Goal: Task Accomplishment & Management: Complete application form

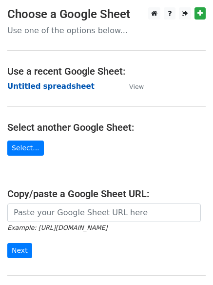
click at [40, 88] on strong "Untitled spreadsheet" at bounding box center [50, 86] width 87 height 9
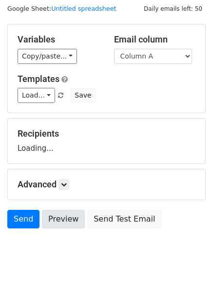
scroll to position [55, 0]
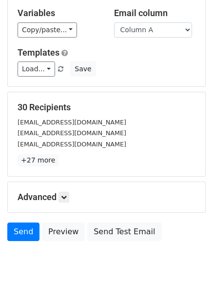
click at [69, 161] on p "+27 more" at bounding box center [107, 160] width 178 height 12
drag, startPoint x: 74, startPoint y: 197, endPoint x: 69, endPoint y: 195, distance: 5.1
click at [74, 197] on h5 "Advanced" at bounding box center [107, 197] width 178 height 11
drag, startPoint x: 69, startPoint y: 195, endPoint x: 85, endPoint y: 167, distance: 33.0
click at [68, 195] on link at bounding box center [64, 197] width 11 height 11
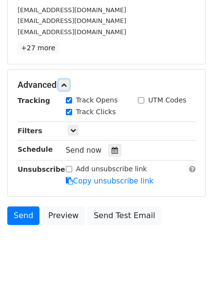
scroll to position [168, 0]
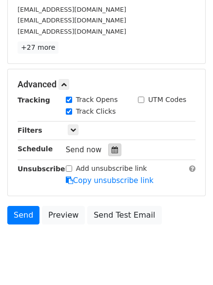
click at [112, 150] on icon at bounding box center [115, 150] width 6 height 7
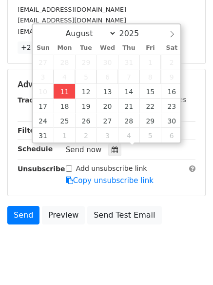
type input "2025-08-11 12:00"
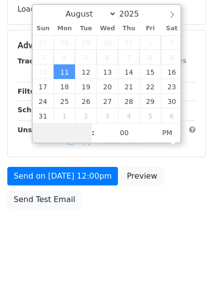
scroll to position [0, 0]
type input "4"
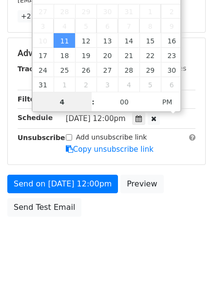
scroll to position [213, 0]
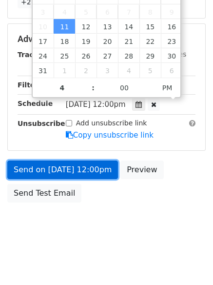
type input "2025-08-11 16:00"
click at [75, 169] on link "Send on Aug 11 at 12:00pm" at bounding box center [62, 170] width 111 height 19
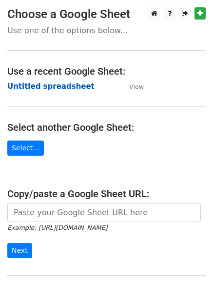
click at [30, 85] on strong "Untitled spreadsheet" at bounding box center [50, 86] width 87 height 9
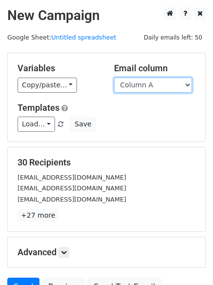
click at [151, 90] on select "Column A Column B Column C" at bounding box center [153, 85] width 78 height 15
select select "Column B"
click at [114, 78] on select "Column A Column B Column C" at bounding box center [153, 85] width 78 height 15
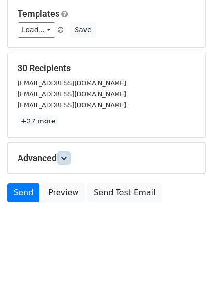
click at [61, 157] on link at bounding box center [64, 158] width 11 height 11
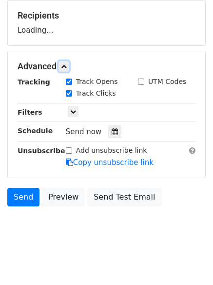
scroll to position [148, 0]
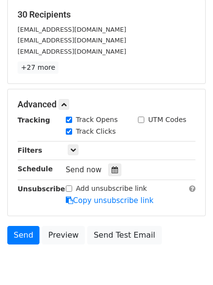
click at [108, 179] on div "Tracking Track Opens UTM Codes Track Clicks Filters Only include spreadsheet ro…" at bounding box center [107, 160] width 178 height 91
click at [112, 171] on icon at bounding box center [115, 170] width 6 height 7
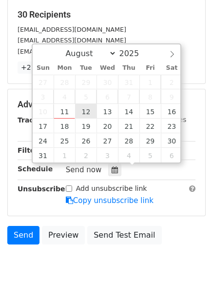
type input "2025-08-12 12:00"
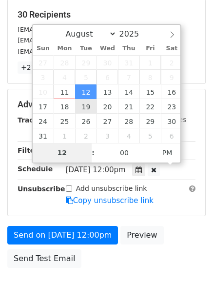
type input "5"
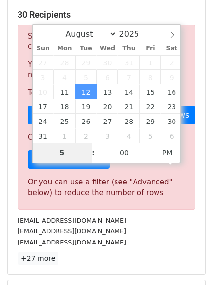
scroll to position [404, 0]
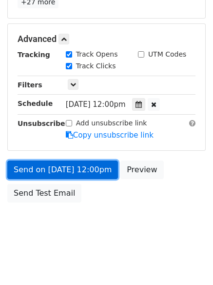
type input "2025-08-12 17:00"
click at [65, 168] on link "Send on Aug 12 at 12:00pm" at bounding box center [62, 170] width 111 height 19
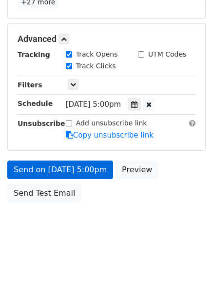
scroll to position [174, 0]
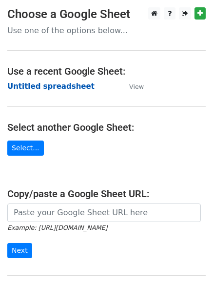
click at [24, 86] on strong "Untitled spreadsheet" at bounding box center [50, 86] width 87 height 9
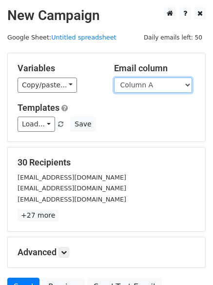
click at [153, 90] on select "Column A Column B Column C" at bounding box center [153, 85] width 78 height 15
select select "Column C"
click at [114, 78] on select "Column A Column B Column C" at bounding box center [153, 85] width 78 height 15
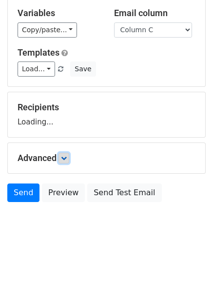
scroll to position [55, 0]
click at [67, 161] on icon at bounding box center [64, 158] width 6 height 6
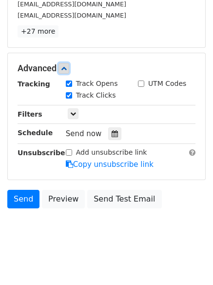
scroll to position [187, 0]
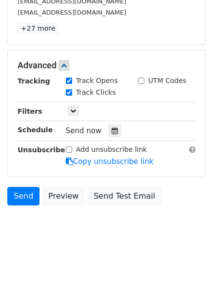
drag, startPoint x: 109, startPoint y: 135, endPoint x: 103, endPoint y: 133, distance: 6.5
click at [109, 134] on div at bounding box center [114, 131] width 13 height 13
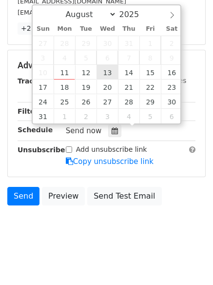
type input "2025-08-13 12:00"
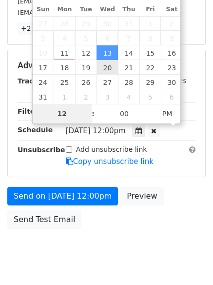
scroll to position [174, 0]
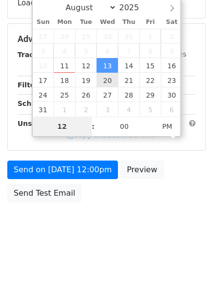
type input "6"
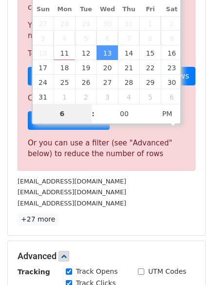
scroll to position [404, 0]
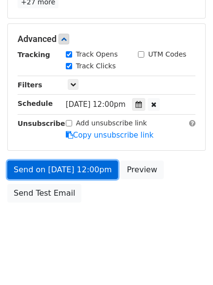
type input "2025-08-13 18:00"
click at [67, 161] on link "Send on Aug 13 at 12:00pm" at bounding box center [62, 170] width 111 height 19
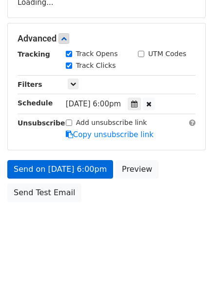
scroll to position [174, 0]
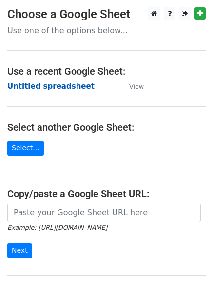
click at [35, 87] on strong "Untitled spreadsheet" at bounding box center [50, 86] width 87 height 9
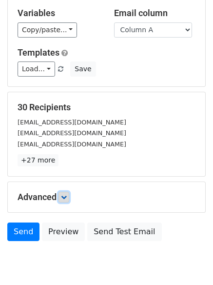
click at [67, 198] on icon at bounding box center [64, 197] width 6 height 6
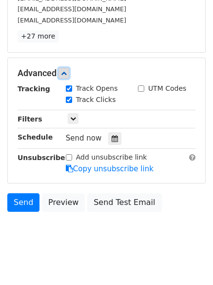
scroll to position [180, 0]
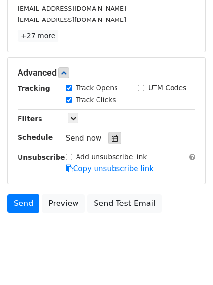
click at [112, 136] on icon at bounding box center [115, 138] width 6 height 7
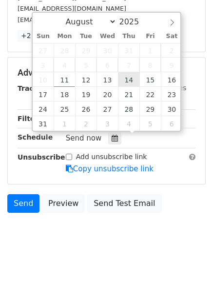
type input "[DATE] 12:00"
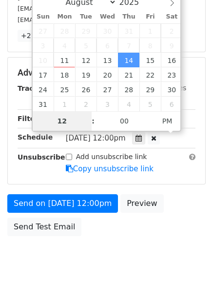
type input "7"
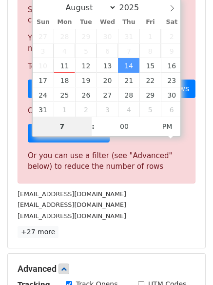
scroll to position [404, 0]
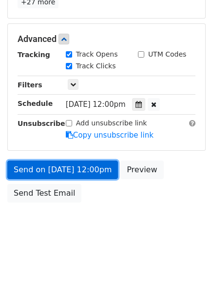
type input "2025-08-14 19:00"
click at [78, 175] on link "Send on Aug 14 at 12:00pm" at bounding box center [62, 170] width 111 height 19
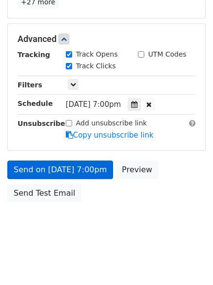
scroll to position [174, 0]
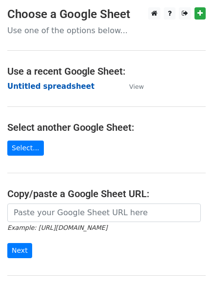
click at [25, 87] on strong "Untitled spreadsheet" at bounding box center [50, 86] width 87 height 9
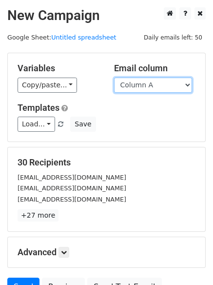
click at [153, 91] on select "Column A Column B Column C" at bounding box center [153, 85] width 78 height 15
select select "Column B"
click at [114, 78] on select "Column A Column B Column C" at bounding box center [153, 85] width 78 height 15
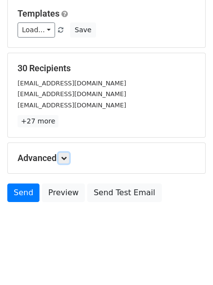
drag, startPoint x: 64, startPoint y: 157, endPoint x: 83, endPoint y: 167, distance: 21.2
click at [64, 157] on icon at bounding box center [64, 158] width 6 height 6
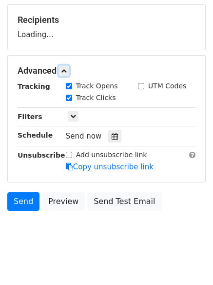
scroll to position [146, 0]
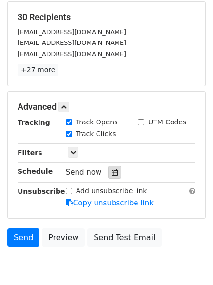
click at [112, 172] on icon at bounding box center [115, 172] width 6 height 7
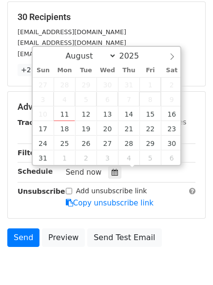
click at [153, 106] on span "8" at bounding box center [150, 99] width 21 height 15
type input "2025-08-15 12:00"
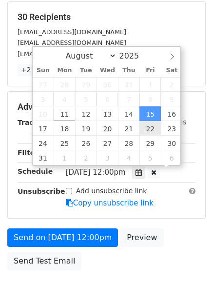
scroll to position [0, 0]
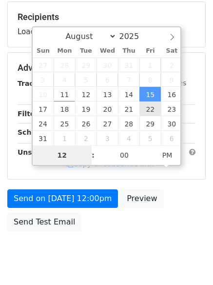
type input "8"
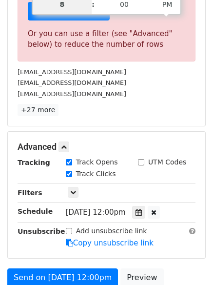
scroll to position [404, 0]
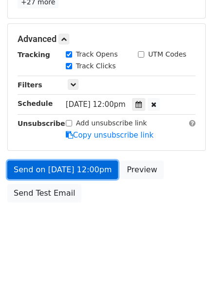
type input "2025-08-15 20:00"
click at [71, 168] on link "Send on Aug 15 at 12:00pm" at bounding box center [62, 170] width 111 height 19
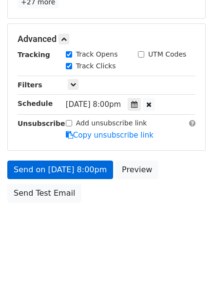
scroll to position [174, 0]
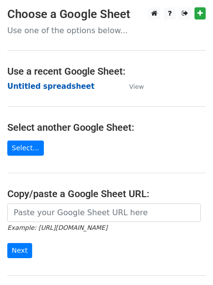
click at [29, 82] on strong "Untitled spreadsheet" at bounding box center [50, 86] width 87 height 9
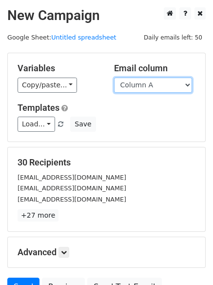
click at [150, 89] on select "Column A Column B Column C" at bounding box center [153, 85] width 78 height 15
select select "Column C"
click at [114, 78] on select "Column A Column B Column C" at bounding box center [153, 85] width 78 height 15
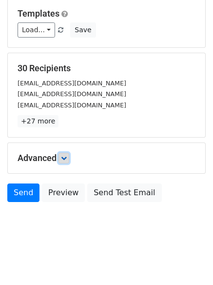
click at [67, 158] on icon at bounding box center [64, 158] width 6 height 6
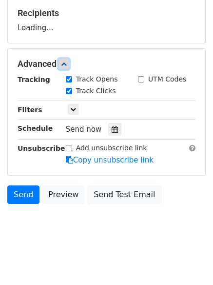
scroll to position [151, 0]
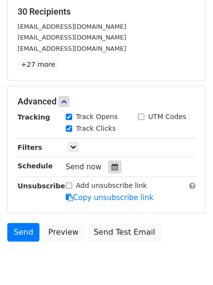
click at [111, 173] on div at bounding box center [114, 167] width 13 height 13
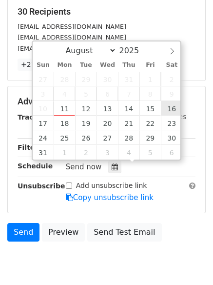
type input "[DATE] 12:00"
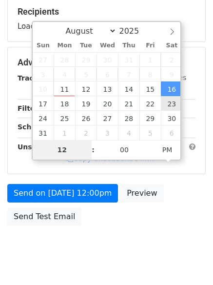
type input "9"
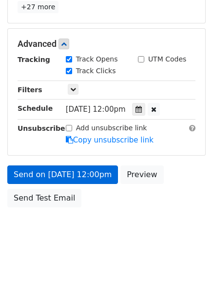
scroll to position [404, 0]
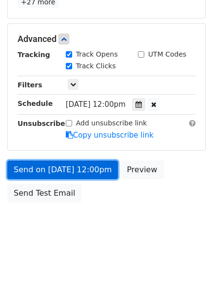
type input "[DATE] 21:00"
click at [76, 164] on link "Send on [DATE] 12:00pm" at bounding box center [62, 170] width 111 height 19
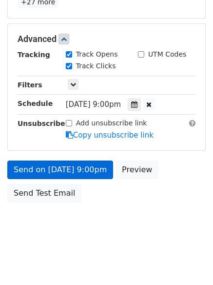
scroll to position [174, 0]
